Goal: Obtain resource: Obtain resource

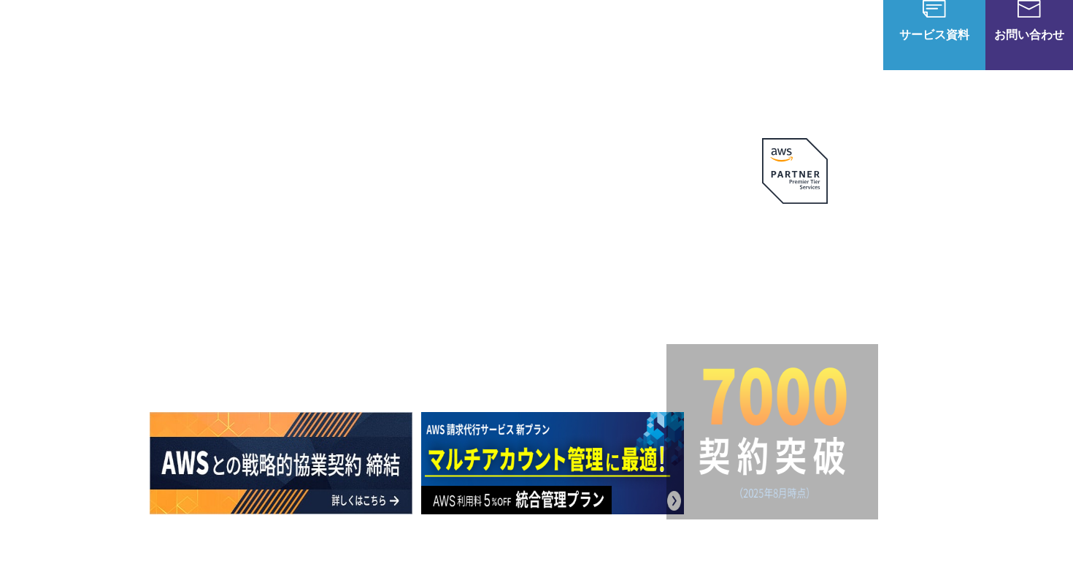
click at [1021, 18] on img at bounding box center [1029, 9] width 23 height 18
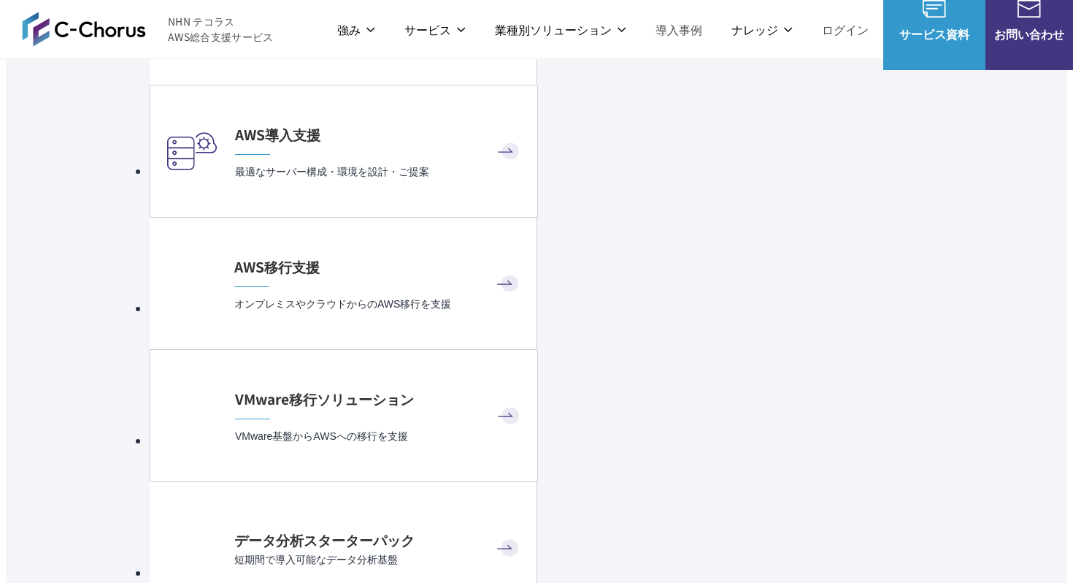
scroll to position [4227, 0]
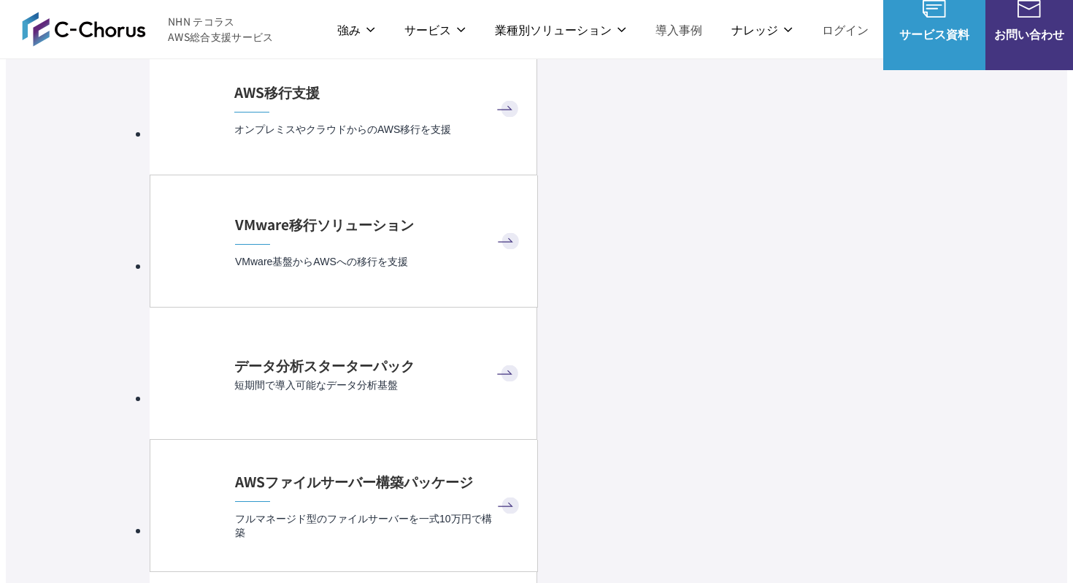
click at [226, 136] on link "AWS請求代行サービス" at bounding box center [212, 143] width 103 height 15
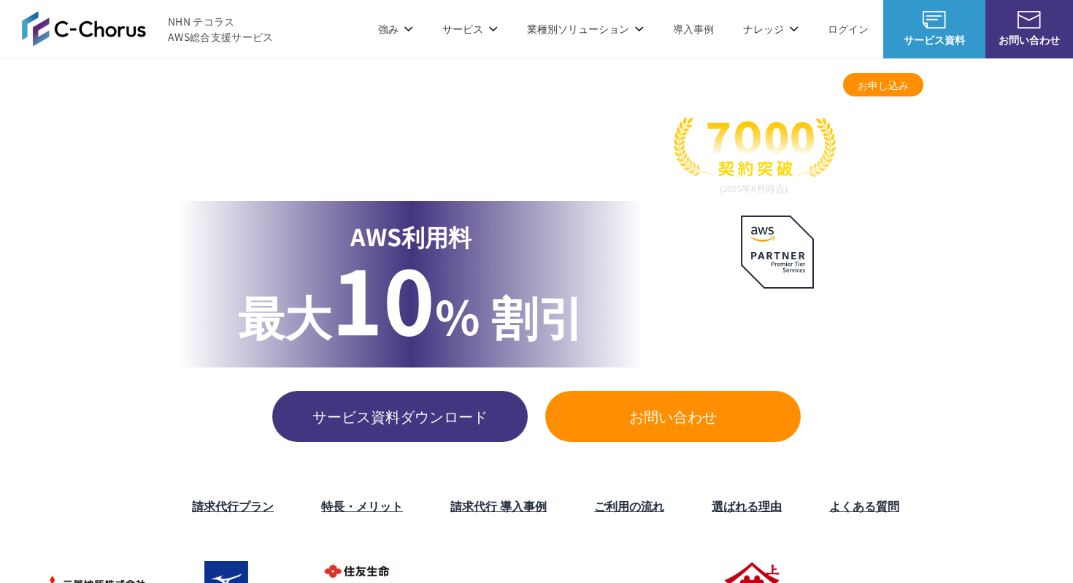
click at [423, 414] on span "サービス資料ダウンロード" at bounding box center [400, 416] width 256 height 22
